Goal: Task Accomplishment & Management: Use online tool/utility

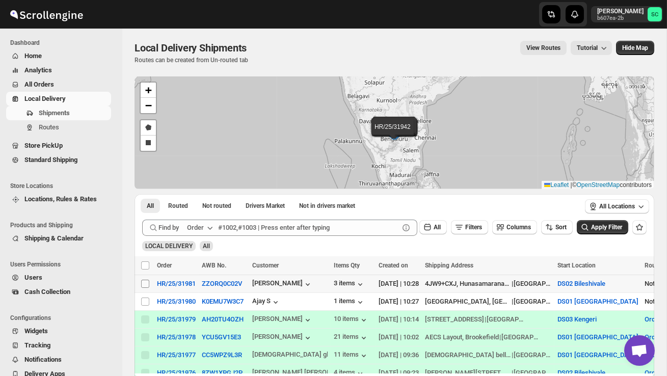
click at [144, 283] on input "Select shipment" at bounding box center [145, 284] width 8 height 8
checkbox input "true"
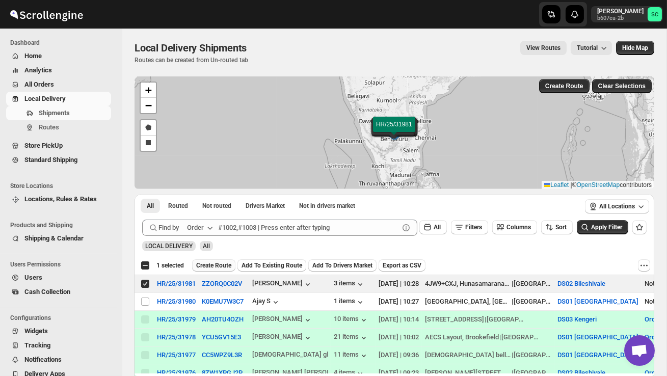
click at [213, 269] on span "Create Route" at bounding box center [213, 265] width 35 height 8
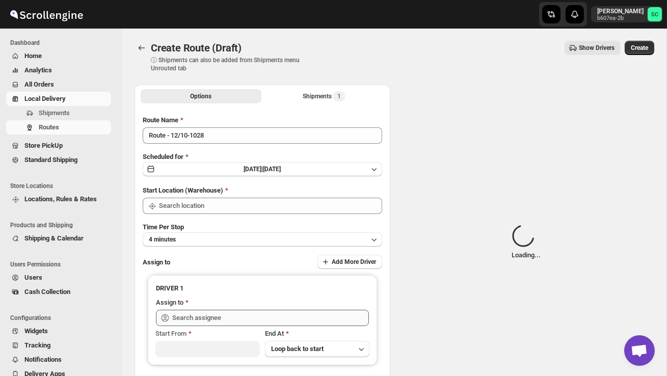
type input "DS02 Bileshivale"
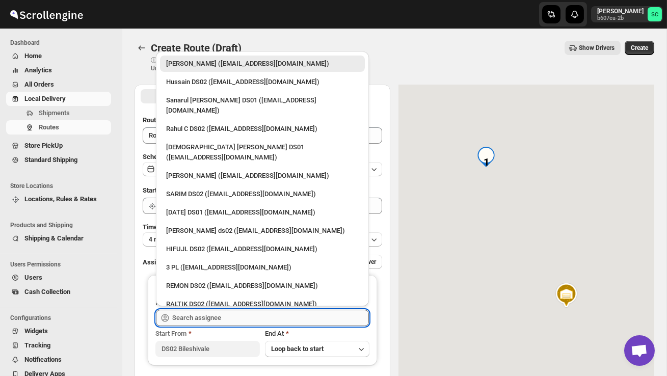
click at [215, 316] on input "text" at bounding box center [270, 318] width 197 height 16
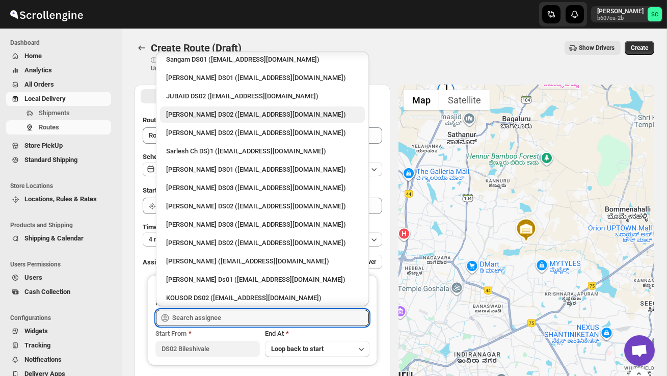
scroll to position [318, 0]
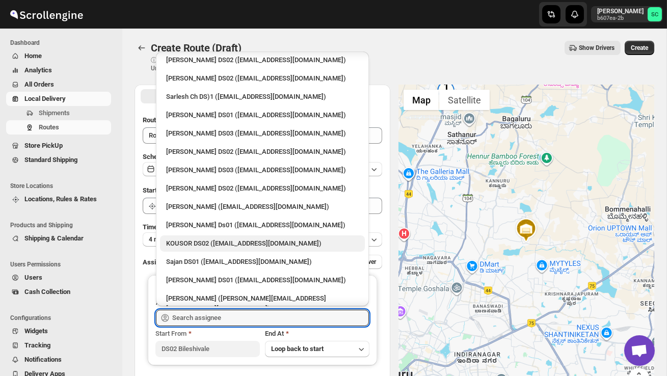
click at [194, 239] on div "KOUSOR DS02 ([EMAIL_ADDRESS][DOMAIN_NAME])" at bounding box center [262, 244] width 193 height 10
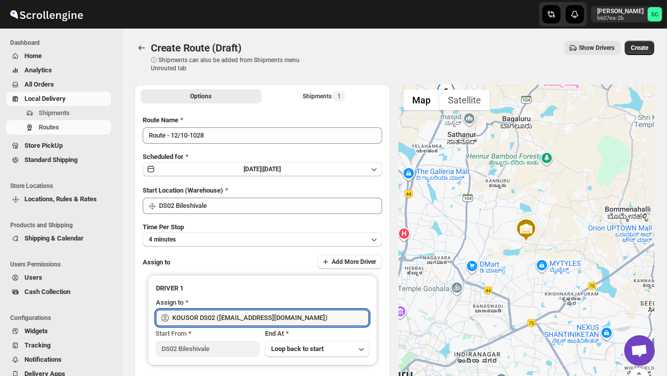
type input "KOUSOR DS02 ([EMAIL_ADDRESS][DOMAIN_NAME])"
click at [643, 42] on button "Create" at bounding box center [640, 48] width 30 height 14
